Goal: Information Seeking & Learning: Learn about a topic

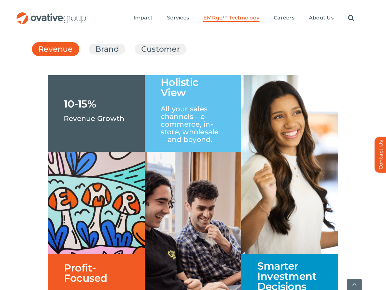
scroll to position [1005, 0]
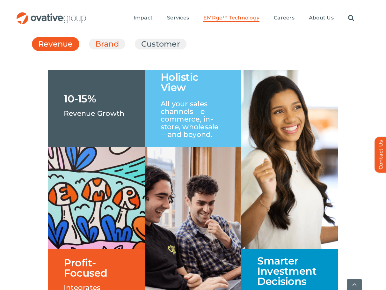
click at [106, 49] on link "Brand" at bounding box center [107, 44] width 24 height 11
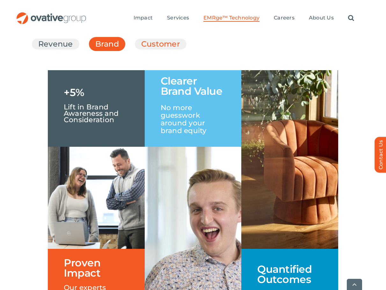
click at [173, 49] on link "Customer" at bounding box center [160, 44] width 39 height 11
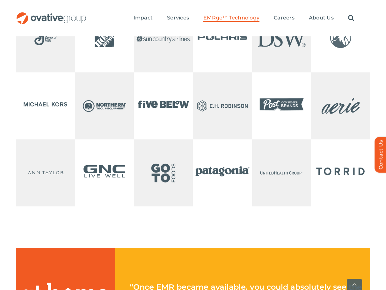
scroll to position [1462, 0]
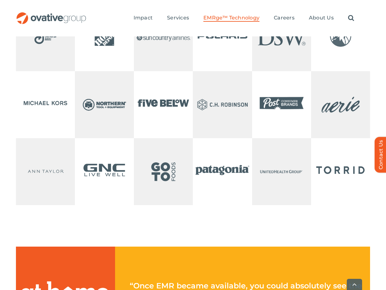
click at [295, 64] on img at bounding box center [281, 38] width 59 height 64
click at [268, 55] on img at bounding box center [281, 38] width 59 height 64
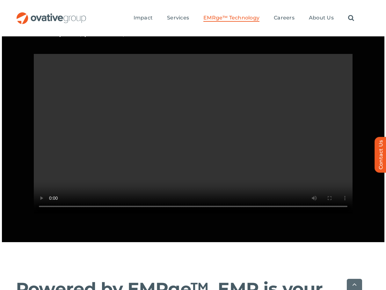
scroll to position [599, 0]
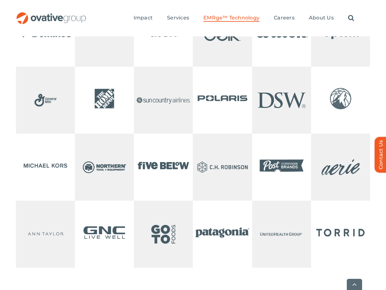
scroll to position [1404, 0]
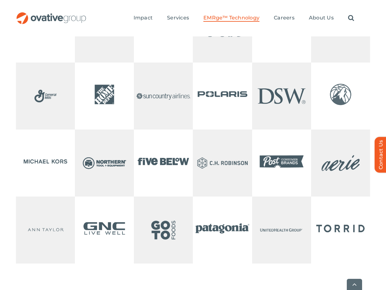
click at [290, 122] on img at bounding box center [281, 96] width 59 height 64
click at [267, 114] on img at bounding box center [281, 96] width 59 height 64
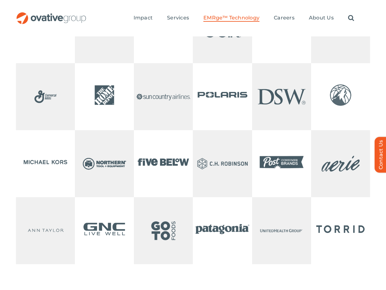
scroll to position [1399, 0]
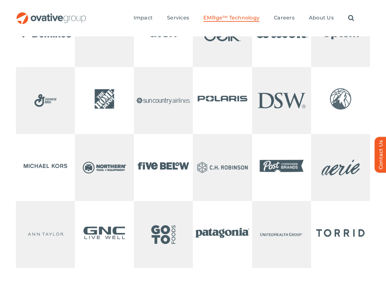
click at [341, 121] on img at bounding box center [340, 99] width 59 height 64
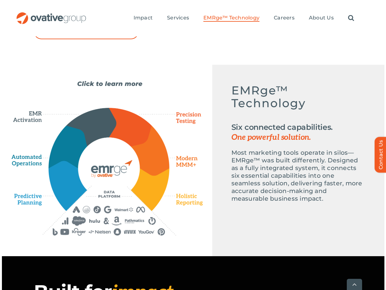
scroll to position [274, 0]
